Goal: Information Seeking & Learning: Compare options

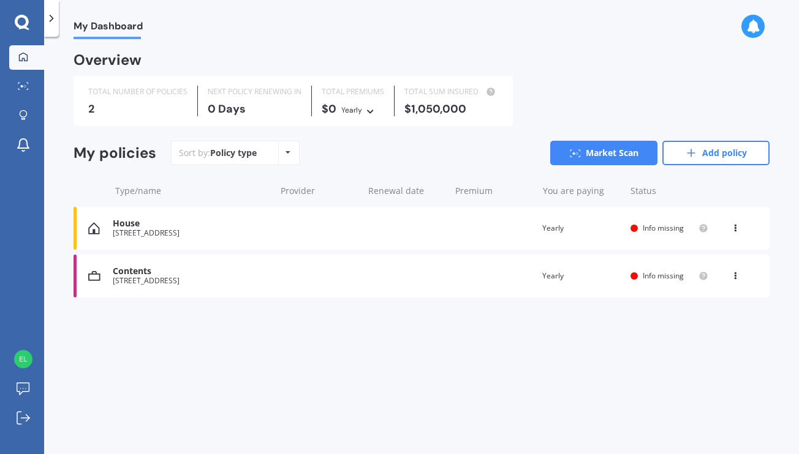
click at [217, 278] on div "[STREET_ADDRESS]" at bounding box center [191, 281] width 156 height 9
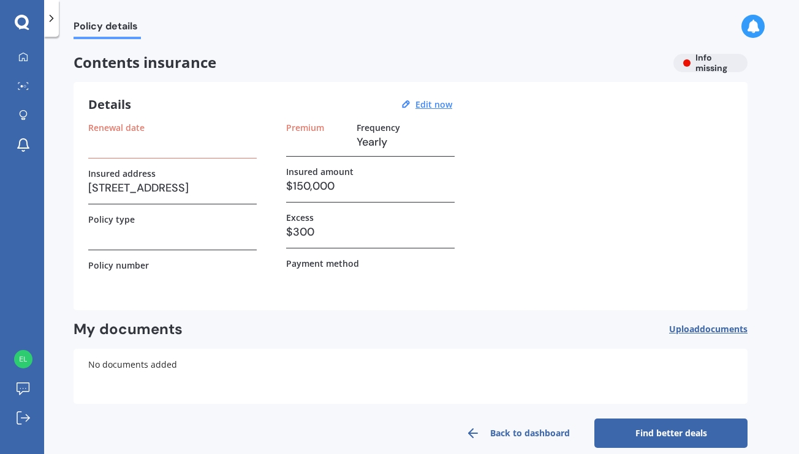
click at [552, 431] on link "Back to dashboard" at bounding box center [517, 433] width 153 height 29
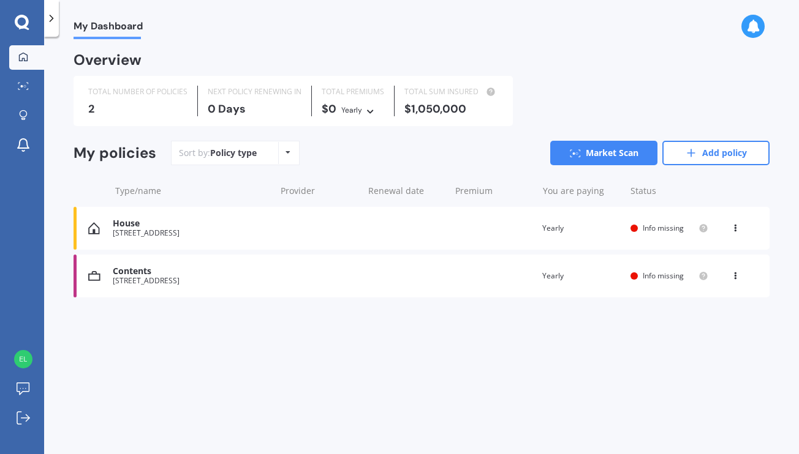
click at [213, 279] on div "[STREET_ADDRESS]" at bounding box center [191, 281] width 156 height 9
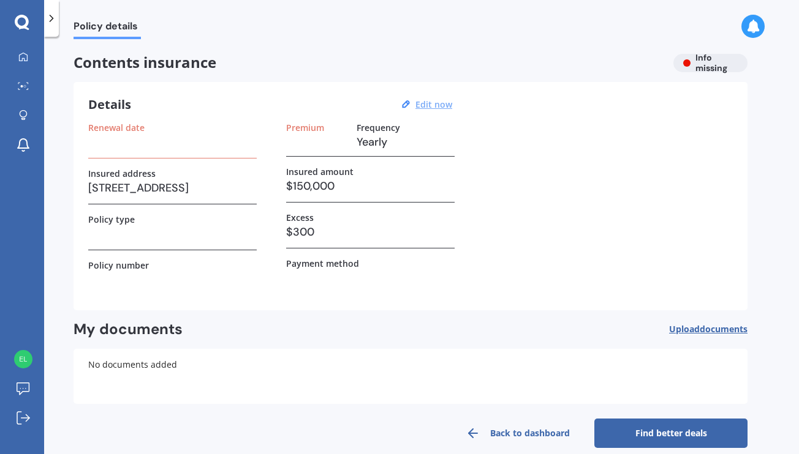
click at [447, 102] on u "Edit now" at bounding box center [433, 105] width 37 height 12
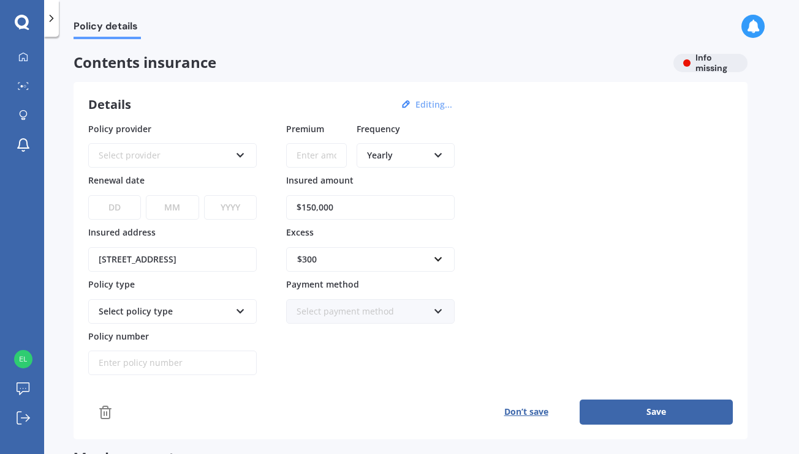
click at [241, 311] on icon at bounding box center [240, 309] width 10 height 9
click at [239, 310] on icon at bounding box center [240, 309] width 10 height 9
click at [439, 309] on icon at bounding box center [438, 309] width 10 height 9
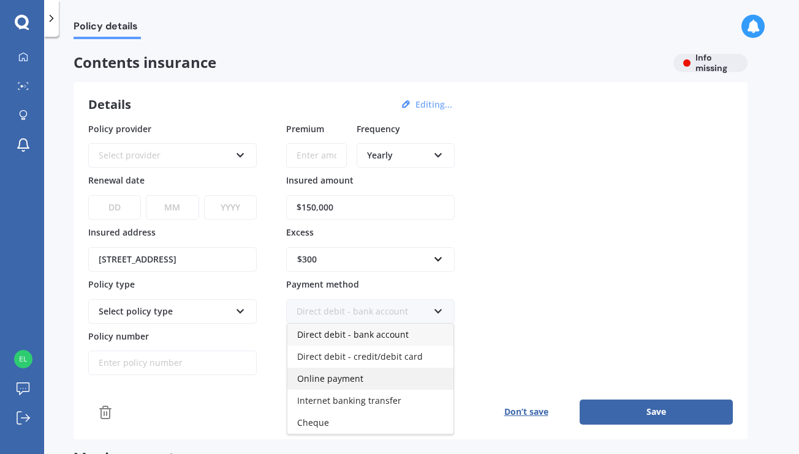
click at [352, 381] on span "Online payment" at bounding box center [330, 379] width 66 height 12
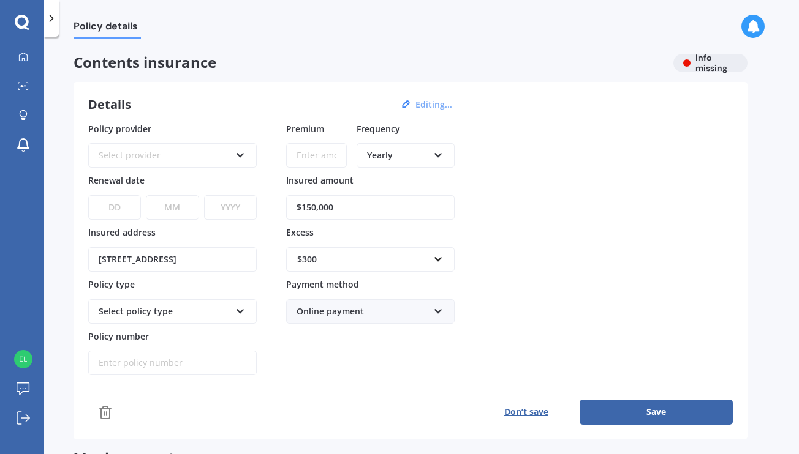
click at [240, 154] on icon at bounding box center [240, 153] width 10 height 9
click at [24, 58] on icon at bounding box center [23, 56] width 9 height 9
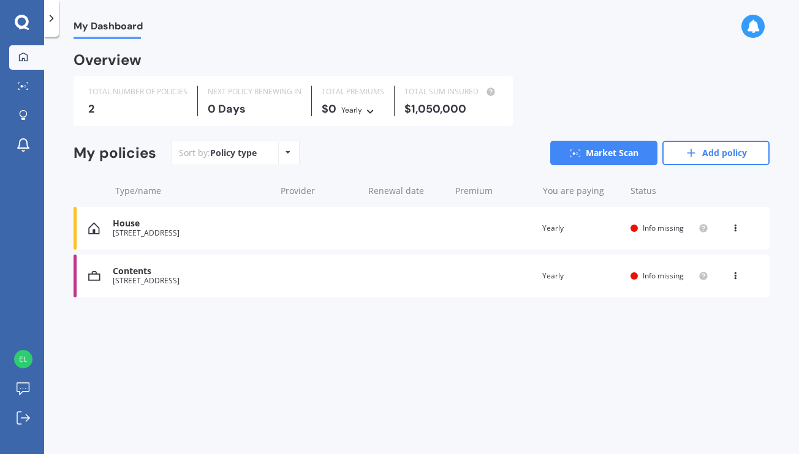
click at [336, 266] on div "Contents [STREET_ADDRESS] Renewal date Premium You are paying Yearly Status Inf…" at bounding box center [421, 276] width 696 height 43
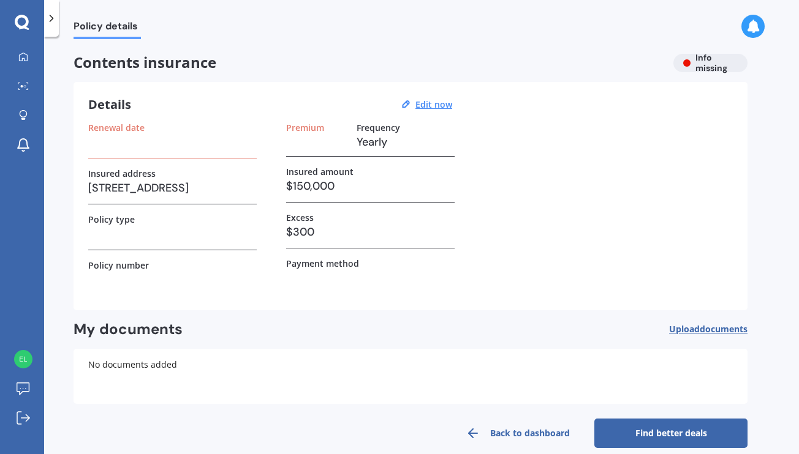
scroll to position [0, 1]
click at [659, 432] on link "Find better deals" at bounding box center [670, 433] width 153 height 29
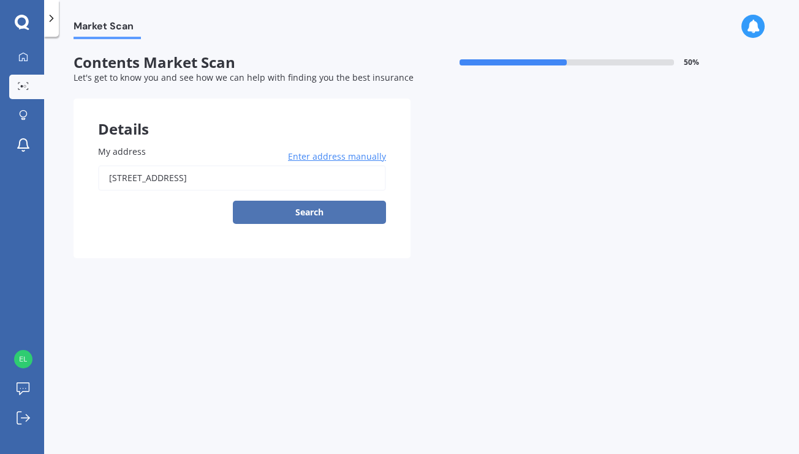
click at [336, 213] on button "Search" at bounding box center [309, 212] width 153 height 23
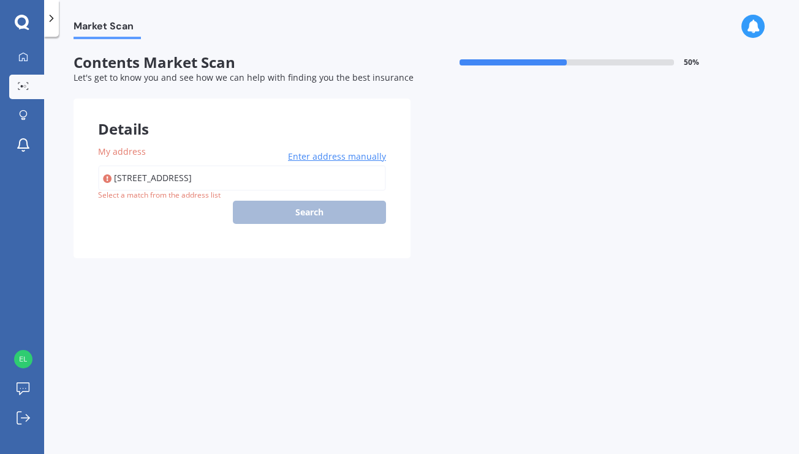
scroll to position [0, 1]
type input "[STREET_ADDRESS]"
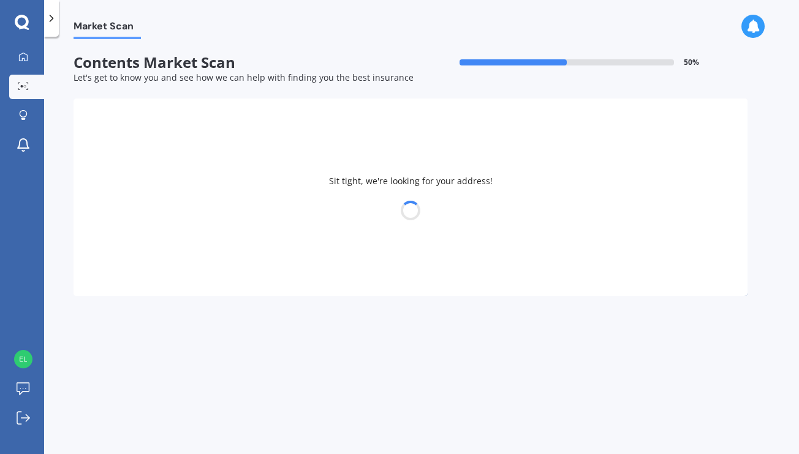
select select "18"
select select "10"
select select "1974"
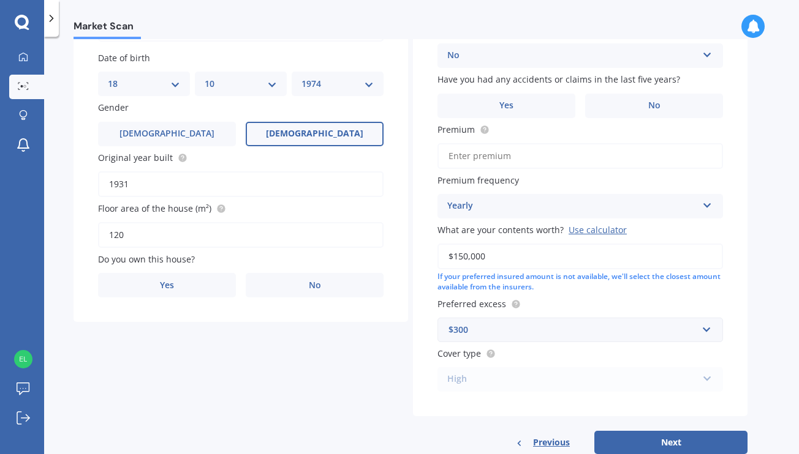
scroll to position [151, 0]
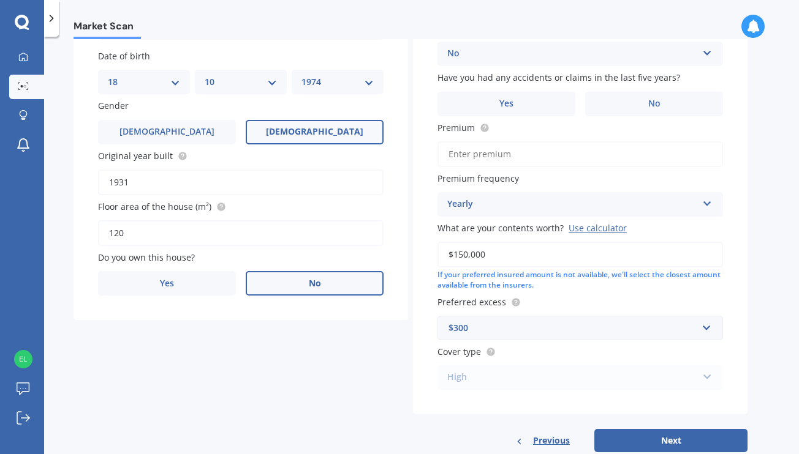
drag, startPoint x: 320, startPoint y: 281, endPoint x: 356, endPoint y: 274, distance: 37.4
click at [320, 281] on span "No" at bounding box center [315, 284] width 12 height 10
click at [0, 0] on input "No" at bounding box center [0, 0] width 0 height 0
click at [371, 330] on icon at bounding box center [368, 330] width 10 height 9
click at [349, 353] on div "Tenant" at bounding box center [241, 358] width 284 height 22
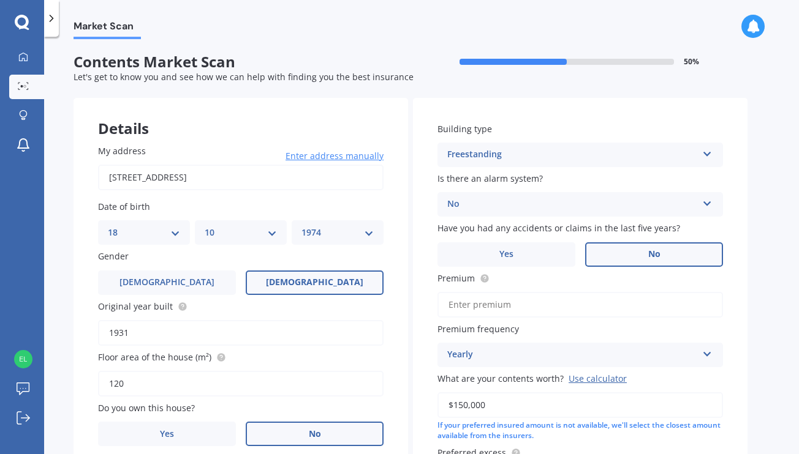
scroll to position [0, 0]
click at [639, 254] on label "No" at bounding box center [654, 255] width 138 height 24
click at [0, 0] on input "No" at bounding box center [0, 0] width 0 height 0
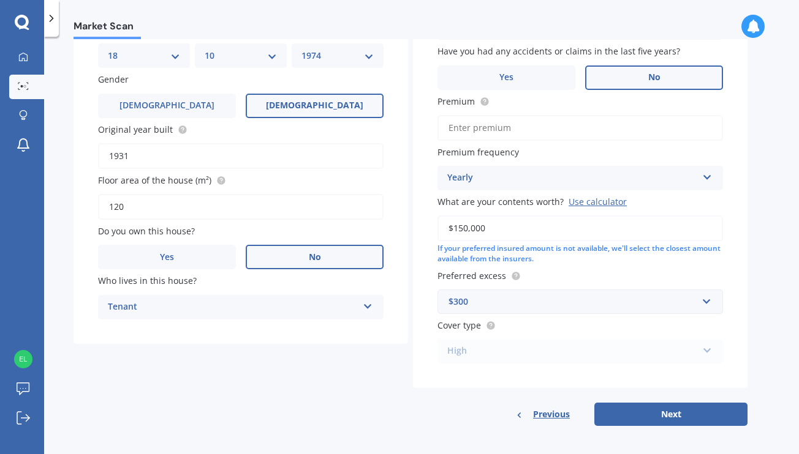
scroll to position [177, 0]
click at [706, 349] on div "High High Medium Limited" at bounding box center [579, 352] width 285 height 24
click at [675, 411] on button "Next" at bounding box center [670, 415] width 153 height 23
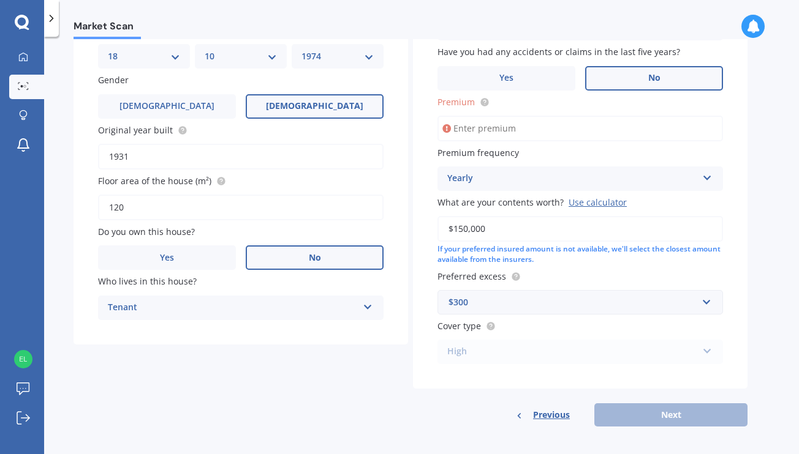
click at [532, 120] on input "Premium" at bounding box center [579, 129] width 285 height 26
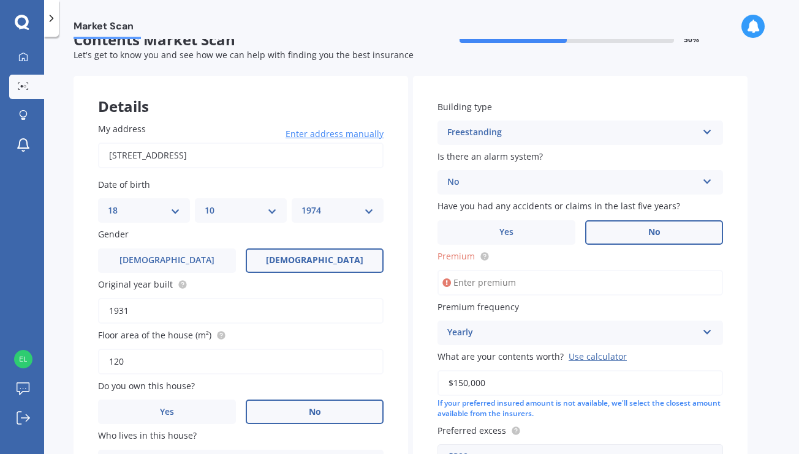
scroll to position [30, 0]
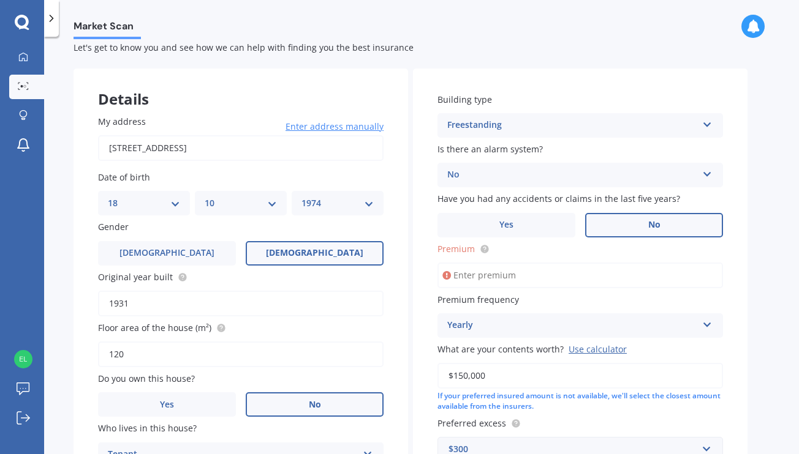
click at [708, 325] on icon at bounding box center [707, 322] width 10 height 9
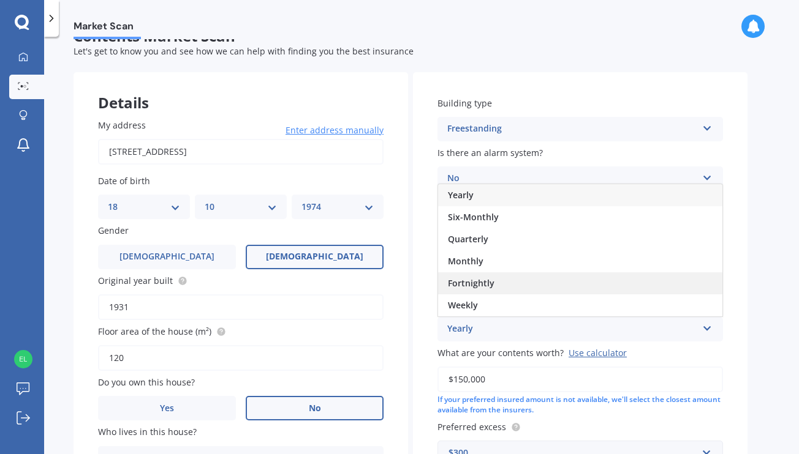
click at [486, 279] on span "Fortnightly" at bounding box center [471, 283] width 47 height 12
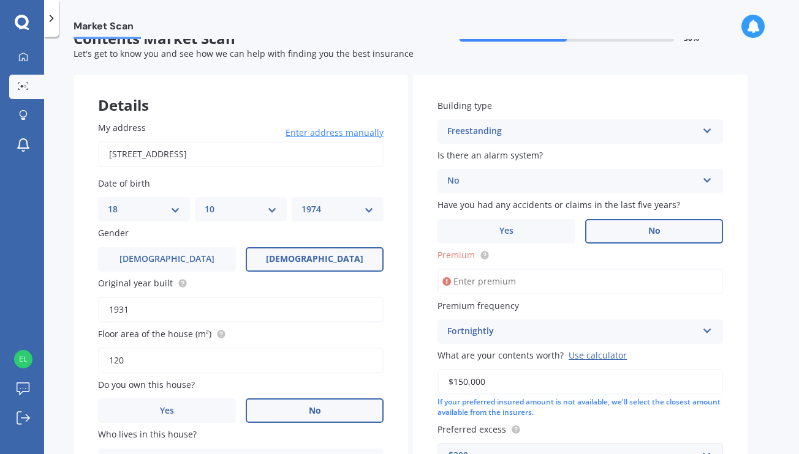
scroll to position [24, 0]
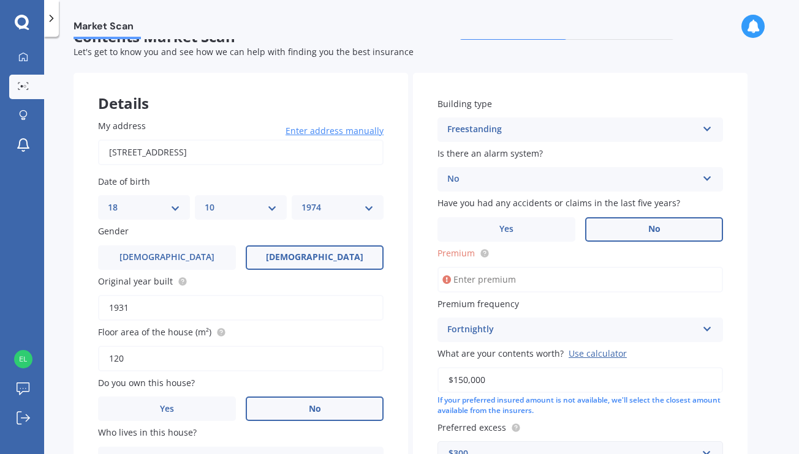
click at [530, 277] on input "Premium" at bounding box center [579, 280] width 285 height 26
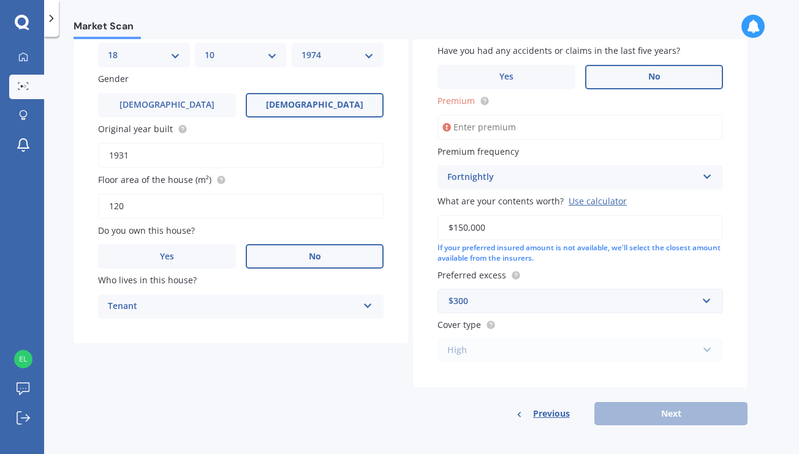
scroll to position [177, 0]
